Goal: Task Accomplishment & Management: Complete application form

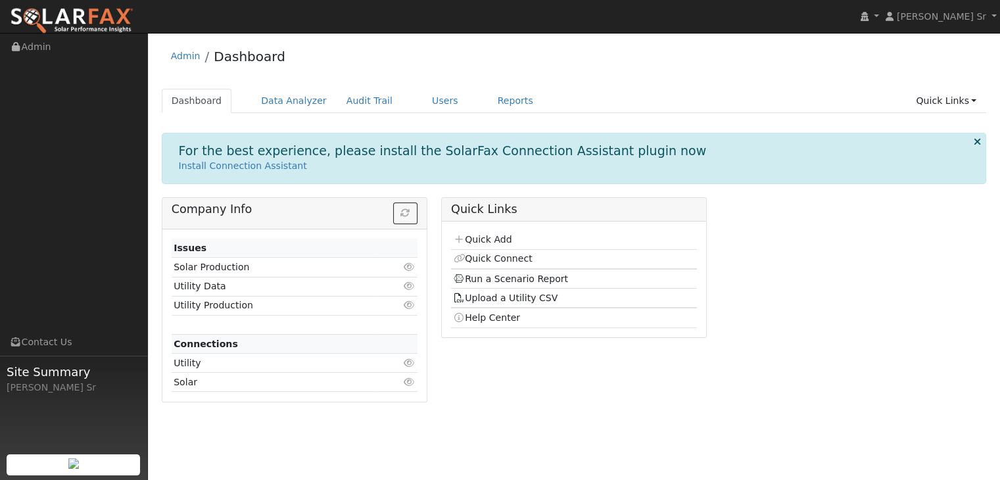
click at [289, 266] on td "Solar Production" at bounding box center [275, 267] width 206 height 19
click at [411, 266] on icon at bounding box center [410, 266] width 12 height 9
click at [475, 240] on link "Quick Add" at bounding box center [482, 239] width 59 height 11
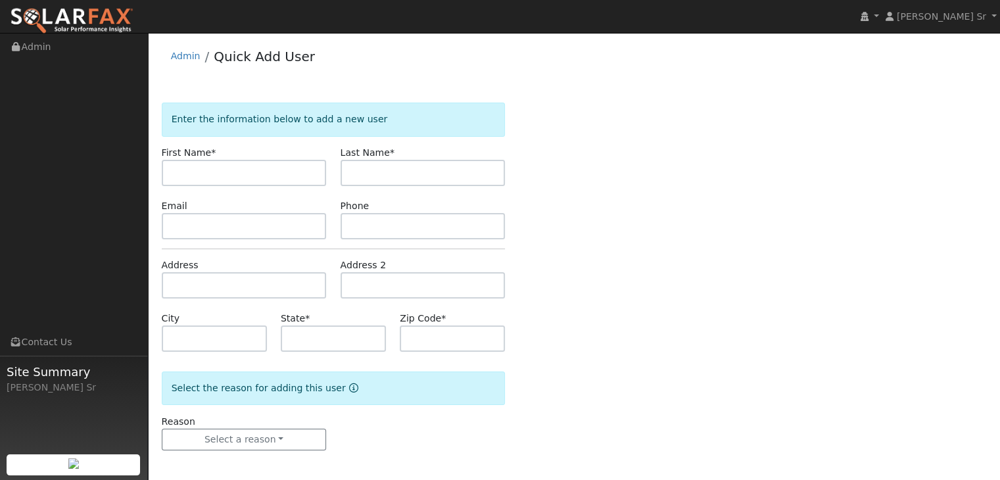
scroll to position [3, 0]
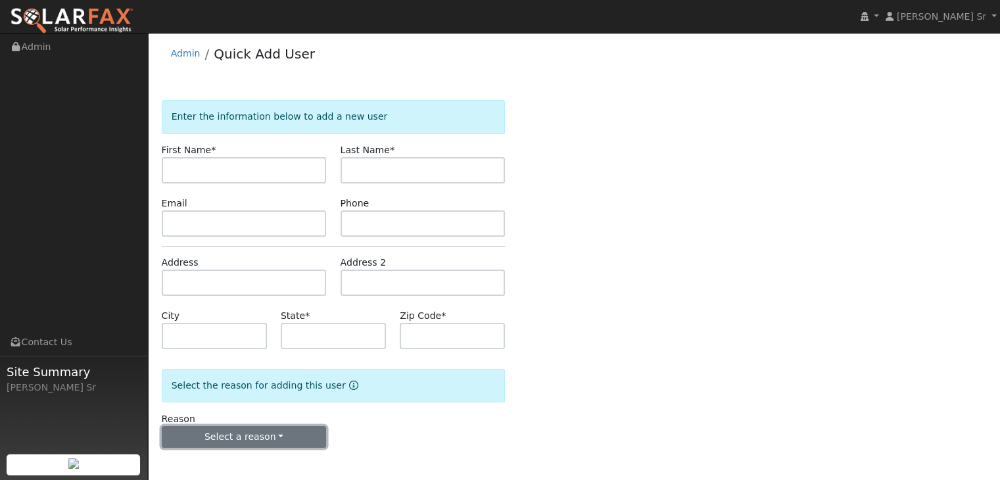
click at [253, 436] on button "Select a reason" at bounding box center [244, 437] width 165 height 22
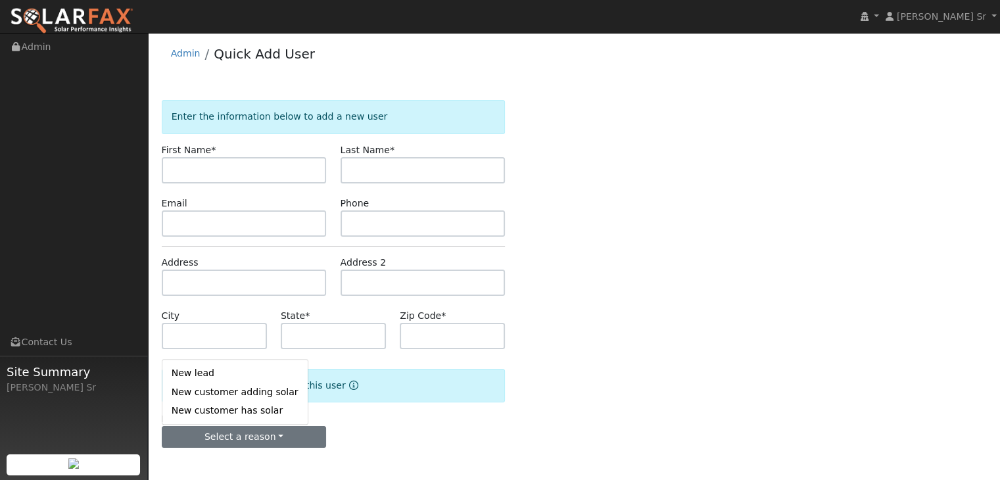
click at [410, 435] on div "Reason Select a reason New lead New customer adding solar New customer has solar" at bounding box center [334, 430] width 358 height 36
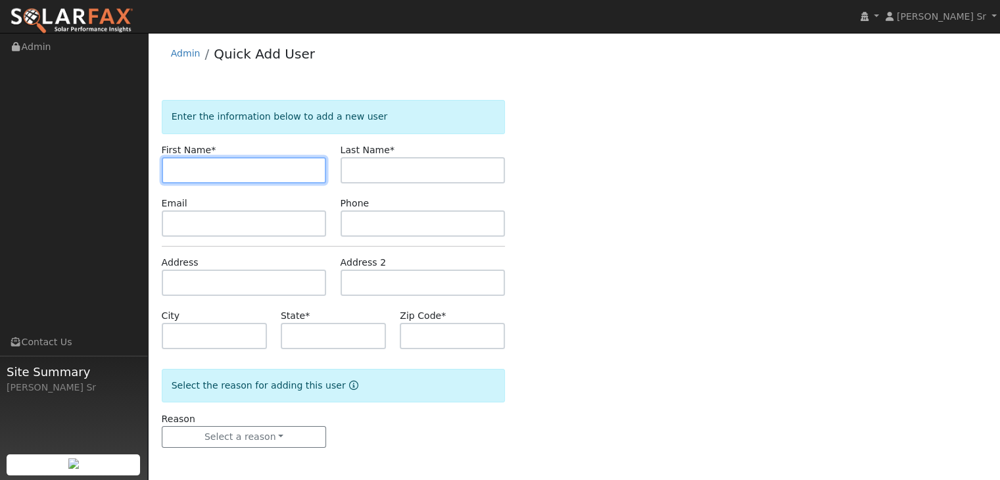
click at [231, 170] on input "text" at bounding box center [244, 170] width 165 height 26
